Goal: Find specific page/section: Find specific page/section

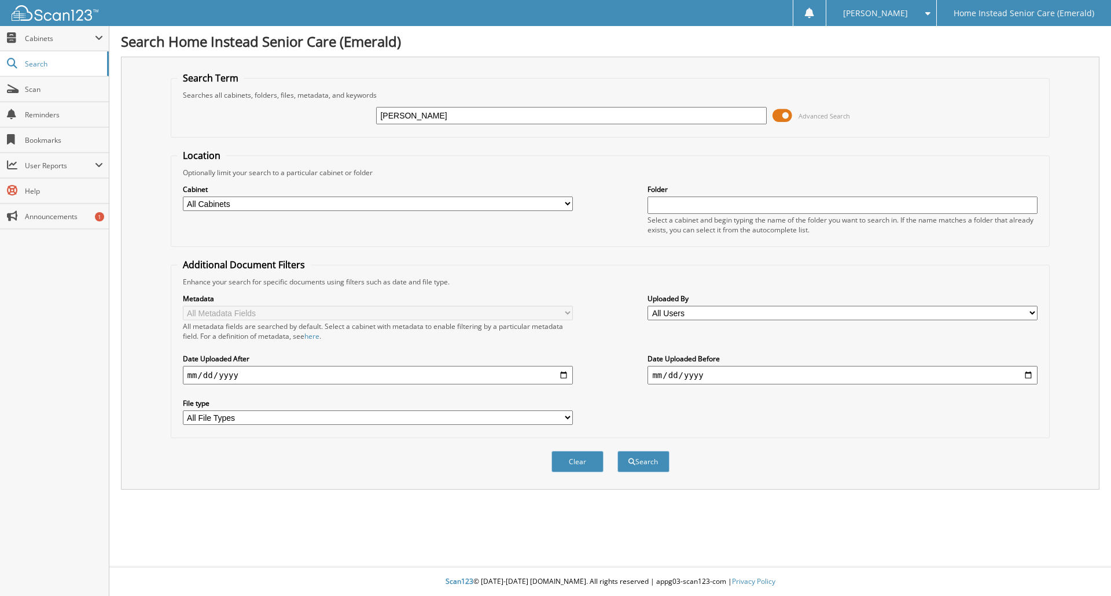
type input "[PERSON_NAME]"
click at [617, 451] on button "Search" at bounding box center [643, 461] width 52 height 21
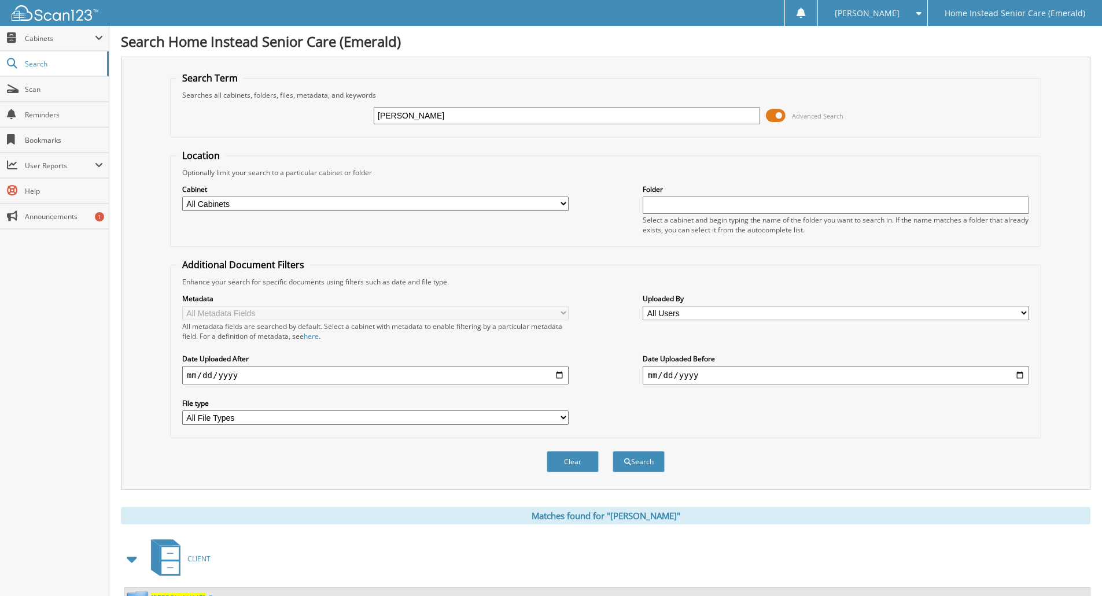
scroll to position [522, 0]
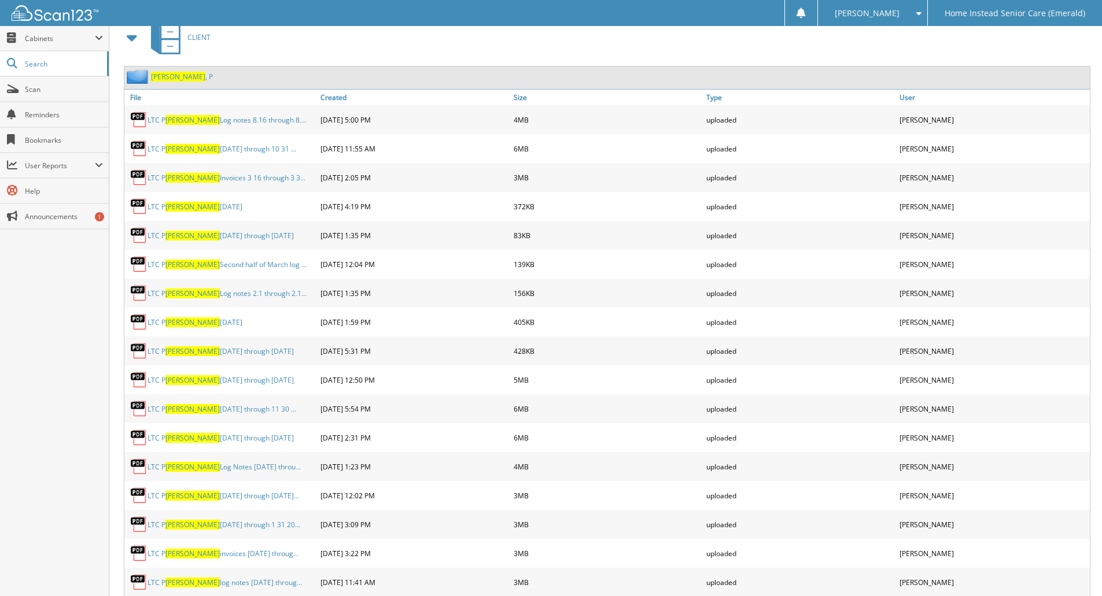
click at [164, 76] on span "Gopin" at bounding box center [178, 77] width 54 height 10
